Goal: Check status: Check status

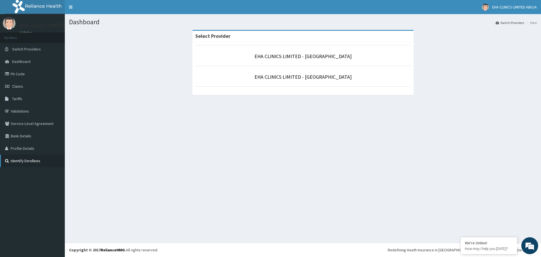
click at [38, 158] on link "Identify Enrollees" at bounding box center [32, 161] width 65 height 12
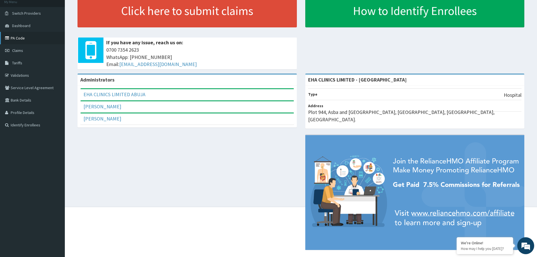
click at [25, 39] on link "PA Code" at bounding box center [32, 38] width 65 height 12
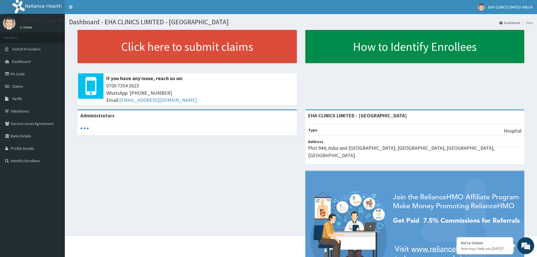
click at [409, 50] on link "How to Identify Enrollees" at bounding box center [414, 46] width 219 height 33
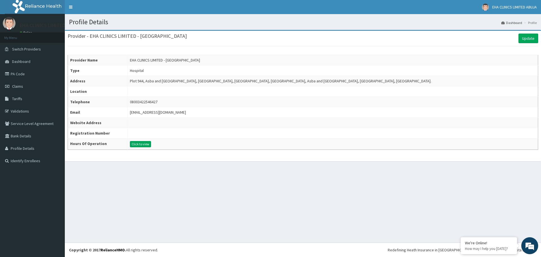
click at [531, 22] on li "Profile" at bounding box center [530, 22] width 14 height 5
click at [531, 24] on li "Profile" at bounding box center [530, 22] width 14 height 5
click at [510, 23] on link "Dashboard" at bounding box center [512, 22] width 21 height 5
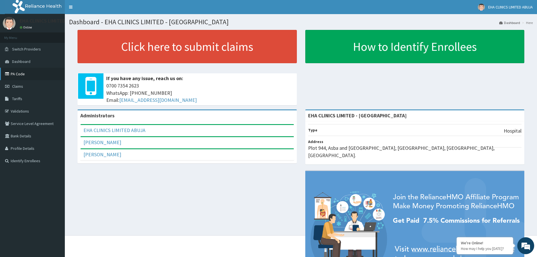
click at [24, 75] on link "PA Code" at bounding box center [32, 74] width 65 height 12
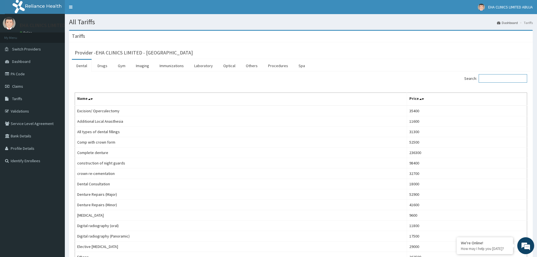
click at [497, 78] on input "Search:" at bounding box center [503, 78] width 48 height 8
paste input "GBI/10260/C"
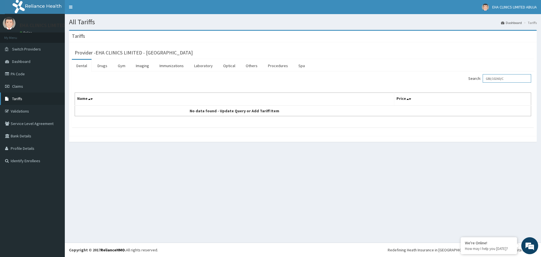
type input "GBI/10260/C"
click at [33, 101] on link "Tariffs" at bounding box center [32, 98] width 65 height 12
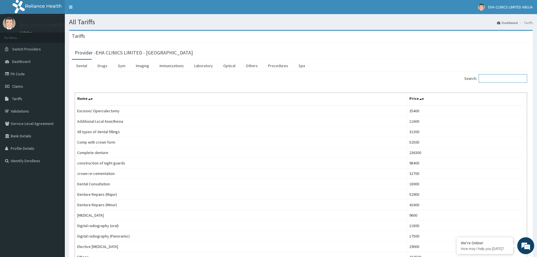
click at [501, 79] on input "Search:" at bounding box center [503, 78] width 48 height 8
paste input "GBI/10260/C"
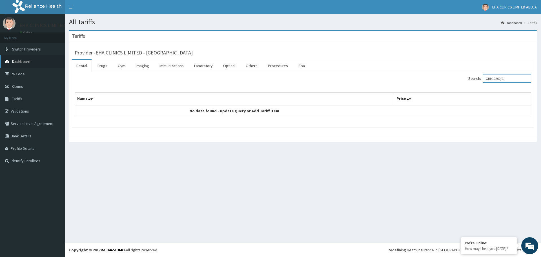
type input "GBI/10260/C"
click at [20, 63] on span "Dashboard" at bounding box center [21, 61] width 18 height 5
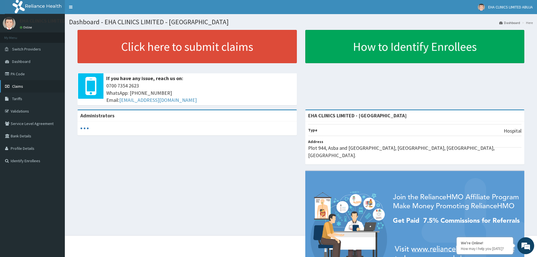
click at [22, 85] on span "Claims" at bounding box center [17, 86] width 11 height 5
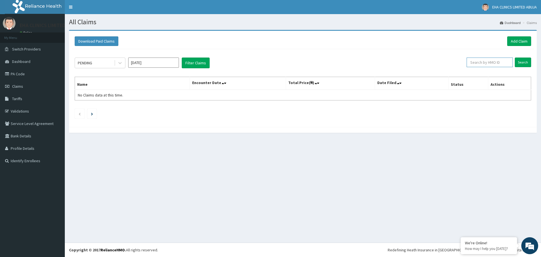
click at [496, 64] on input "text" at bounding box center [490, 63] width 46 height 10
paste input "GBI/10260/C"
type input "GBI/10260/C"
click at [521, 61] on input "Search" at bounding box center [523, 63] width 16 height 10
click at [93, 113] on icon "Next page" at bounding box center [92, 114] width 2 height 3
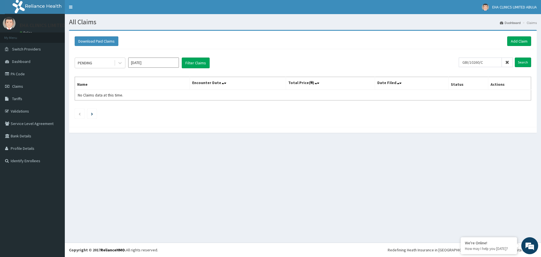
click at [154, 61] on input "Sep 2025" at bounding box center [153, 63] width 51 height 10
click at [138, 87] on div "Jan" at bounding box center [136, 86] width 11 height 10
type input "Jan 2025"
click at [519, 62] on input "Search" at bounding box center [523, 63] width 16 height 10
click at [119, 64] on icon at bounding box center [120, 63] width 6 height 6
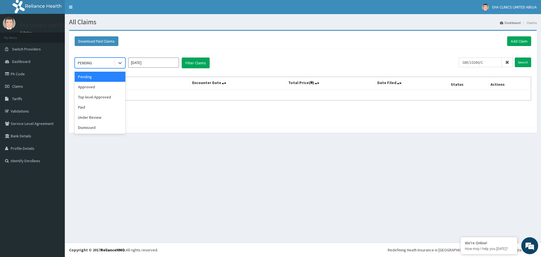
click at [100, 81] on div "Pending" at bounding box center [100, 77] width 51 height 10
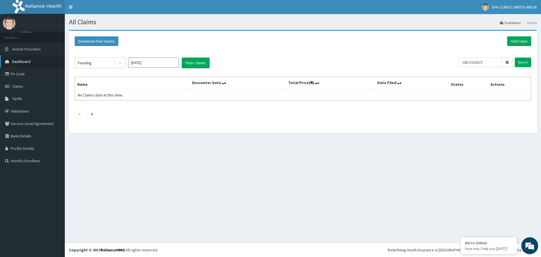
click at [44, 64] on link "Dashboard" at bounding box center [32, 61] width 65 height 12
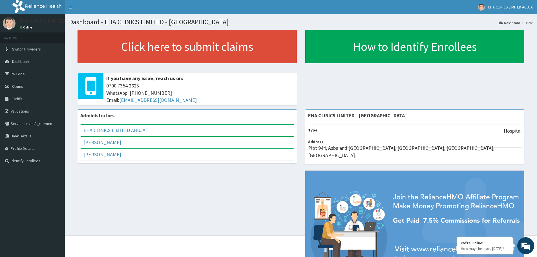
click at [528, 23] on li "Here" at bounding box center [527, 22] width 12 height 5
click at [37, 161] on link "Identify Enrollees" at bounding box center [32, 161] width 65 height 12
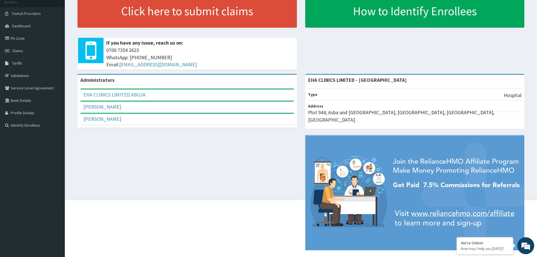
scroll to position [36, 0]
click at [126, 95] on link "EHA CLINICS LIMITED ABUJA" at bounding box center [114, 94] width 62 height 6
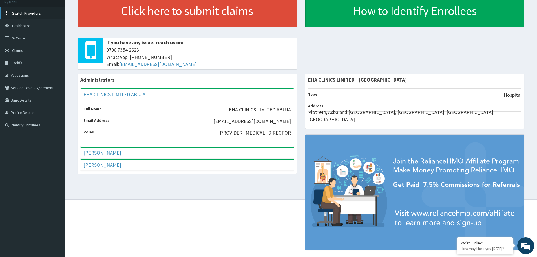
click at [43, 11] on link "Switch Providers" at bounding box center [32, 13] width 65 height 12
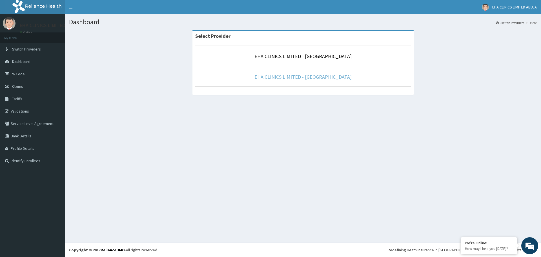
click at [299, 76] on link "EHA CLINICS LIMITED - [GEOGRAPHIC_DATA]" at bounding box center [303, 77] width 97 height 6
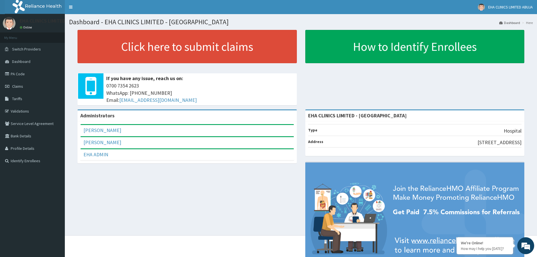
click at [43, 6] on img at bounding box center [40, 7] width 70 height 14
click at [37, 3] on img at bounding box center [40, 7] width 70 height 14
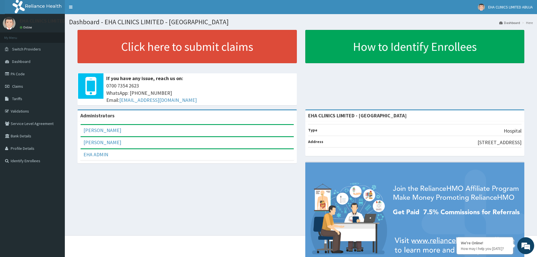
drag, startPoint x: 37, startPoint y: 3, endPoint x: 40, endPoint y: 4, distance: 3.1
click at [39, 3] on img at bounding box center [40, 7] width 70 height 14
click at [40, 4] on img at bounding box center [40, 7] width 70 height 14
click at [28, 74] on link "PA Code" at bounding box center [32, 74] width 65 height 12
